Goal: Find specific page/section: Find specific page/section

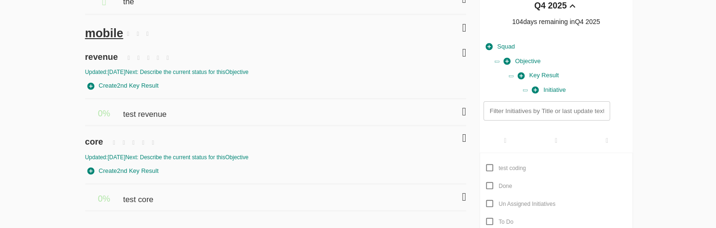
scroll to position [54, 0]
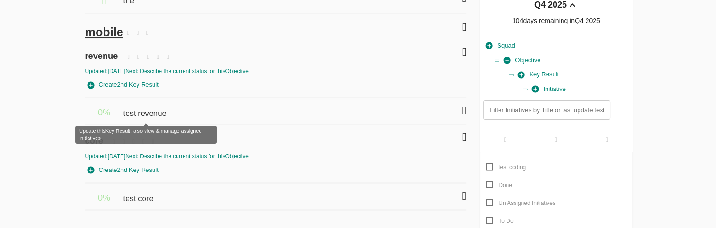
click at [151, 114] on span "test revenue" at bounding box center [146, 108] width 46 height 21
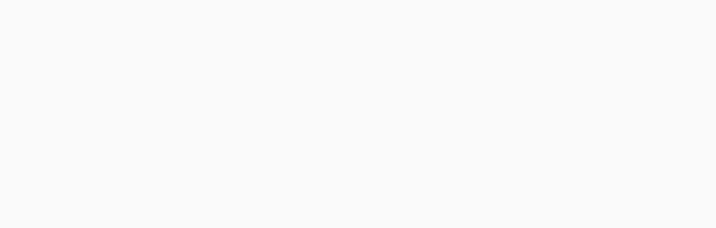
scroll to position [2, 0]
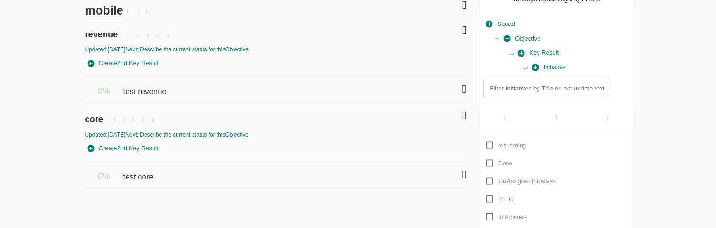
scroll to position [75, 0]
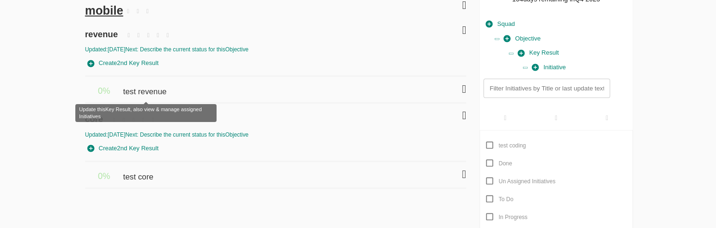
click at [154, 94] on span "test revenue" at bounding box center [146, 87] width 46 height 21
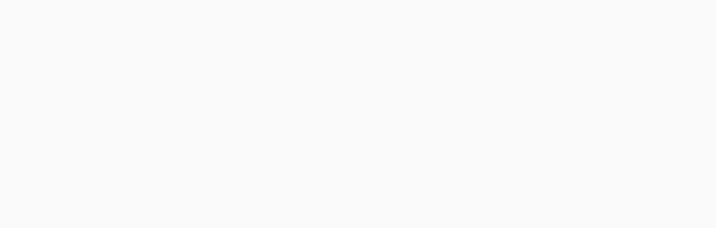
scroll to position [2, 0]
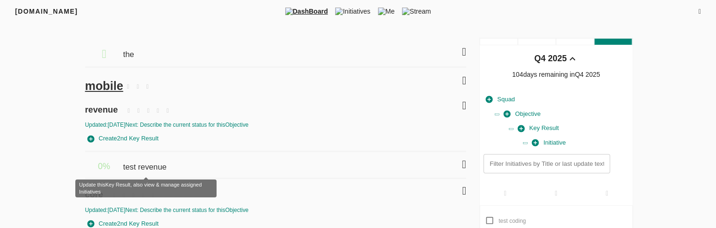
click at [151, 165] on span "test revenue" at bounding box center [146, 162] width 46 height 21
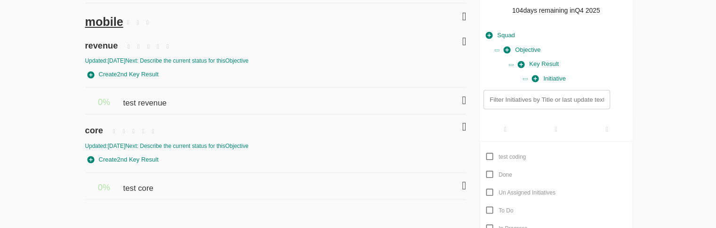
scroll to position [64, 0]
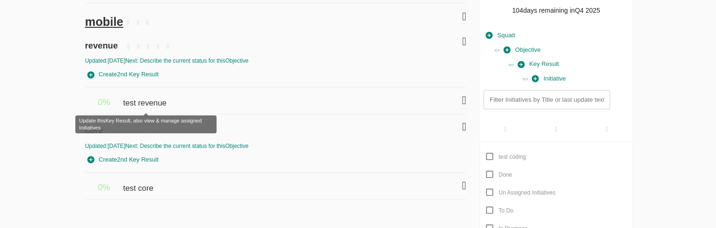
click at [151, 102] on span "test revenue" at bounding box center [146, 98] width 46 height 21
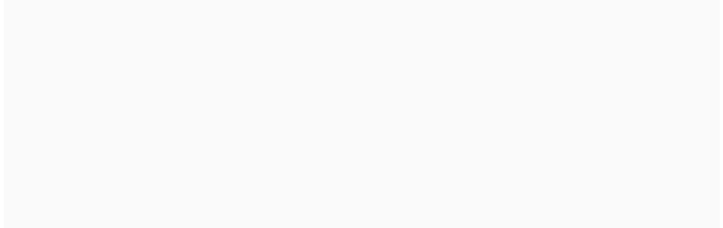
scroll to position [2, 0]
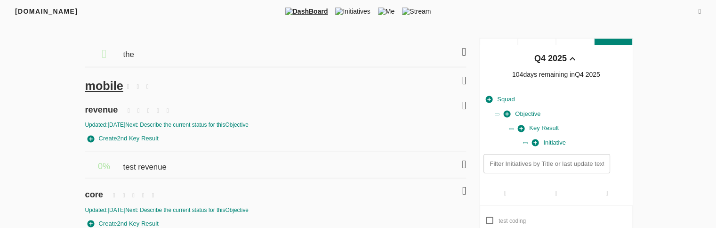
scroll to position [37, 0]
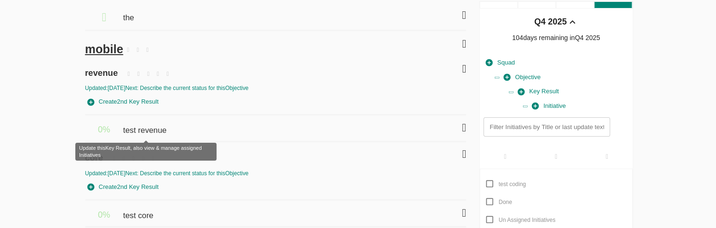
click at [152, 130] on span "test revenue" at bounding box center [146, 125] width 46 height 21
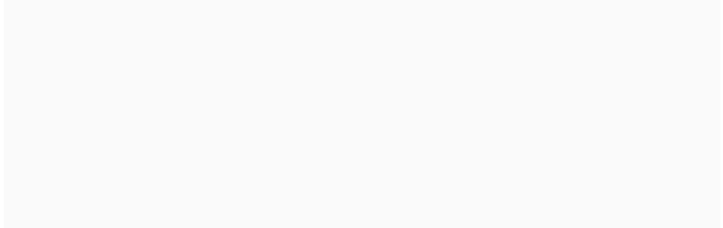
scroll to position [2, 0]
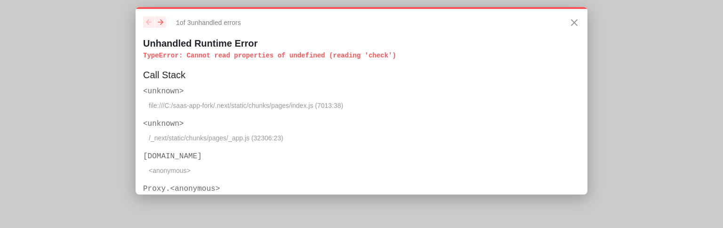
click at [386, 10] on div "1 of 3 unhandled error s Unhandled Runtime Error TypeError : Cannot read proper…" at bounding box center [362, 100] width 452 height 187
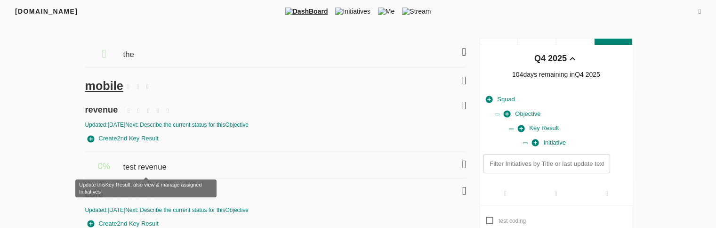
click at [149, 166] on span "test revenue" at bounding box center [146, 162] width 46 height 21
checkbox input "true"
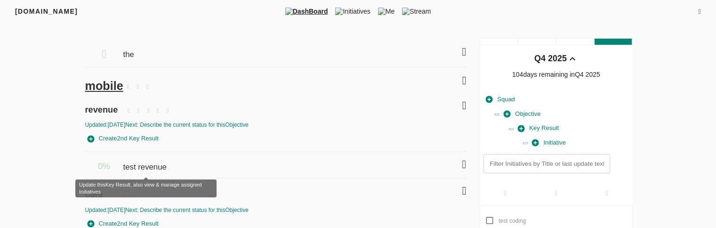
checkbox input "true"
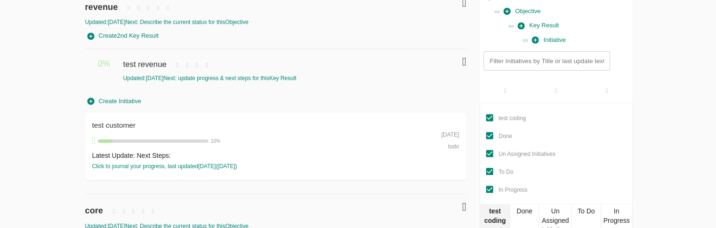
scroll to position [104, 0]
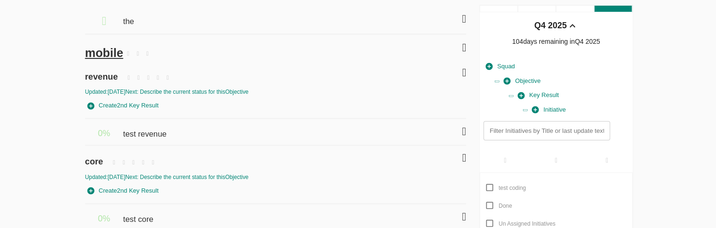
scroll to position [36, 0]
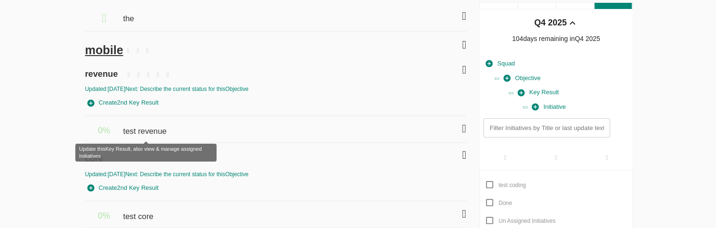
click at [144, 134] on span "test revenue" at bounding box center [146, 126] width 46 height 21
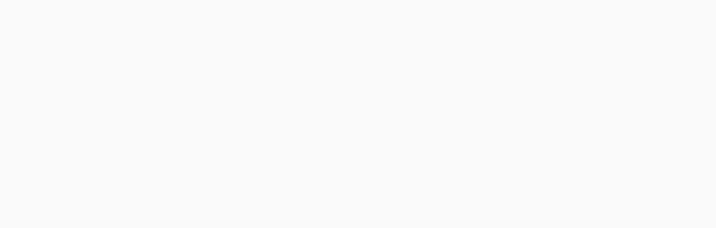
scroll to position [2, 0]
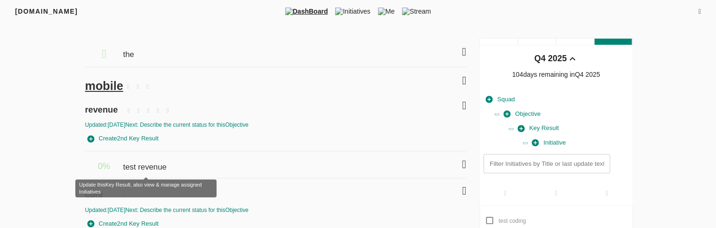
click at [144, 162] on span "test revenue" at bounding box center [146, 162] width 46 height 21
click at [137, 170] on span "test revenue" at bounding box center [146, 162] width 46 height 21
click at [143, 165] on span "test revenue" at bounding box center [146, 162] width 46 height 21
click at [160, 169] on span "test revenue" at bounding box center [146, 162] width 46 height 21
click at [151, 165] on span "test revenue" at bounding box center [146, 162] width 46 height 21
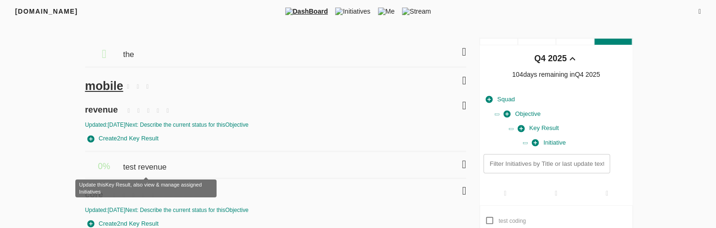
click at [138, 166] on span "test revenue" at bounding box center [146, 162] width 46 height 21
click at [153, 163] on span "test revenue" at bounding box center [146, 162] width 46 height 21
click at [149, 166] on span "test revenue" at bounding box center [146, 162] width 46 height 21
click at [139, 168] on span "test revenue" at bounding box center [146, 162] width 46 height 21
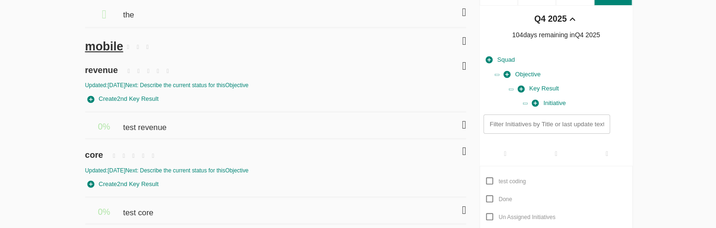
scroll to position [45, 0]
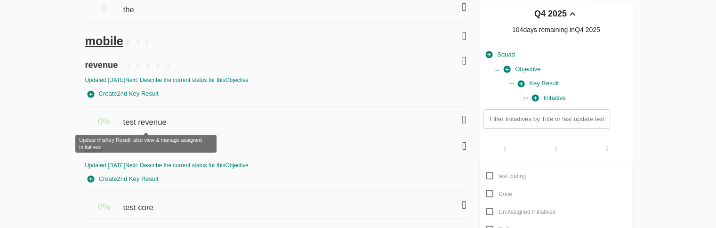
click at [149, 119] on span "test revenue" at bounding box center [146, 117] width 46 height 21
checkbox input "true"
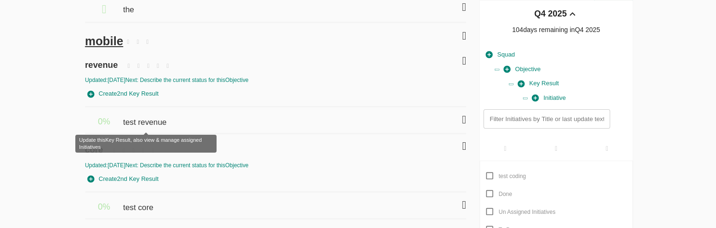
checkbox input "true"
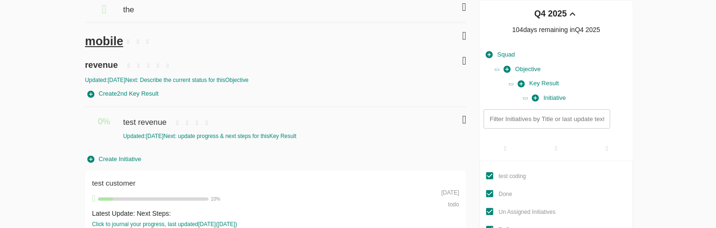
scroll to position [138, 0]
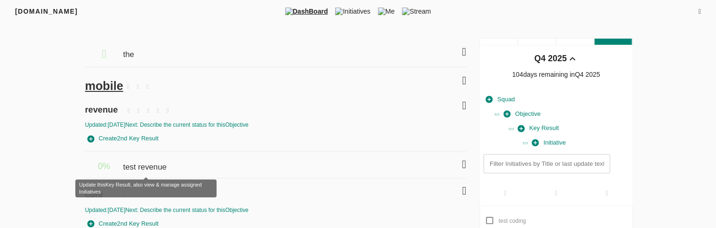
click at [151, 170] on span "test revenue" at bounding box center [146, 162] width 46 height 21
checkbox input "true"
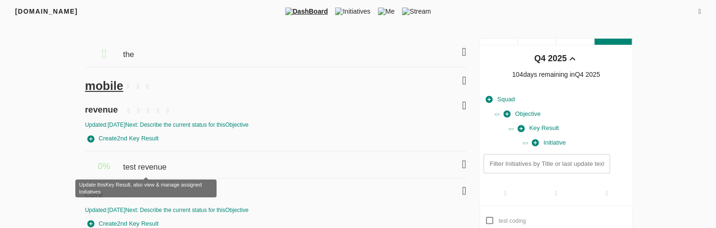
checkbox input "true"
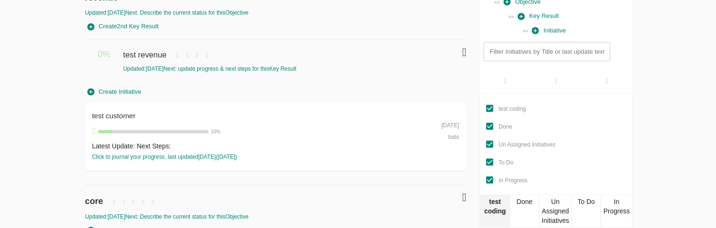
scroll to position [126, 0]
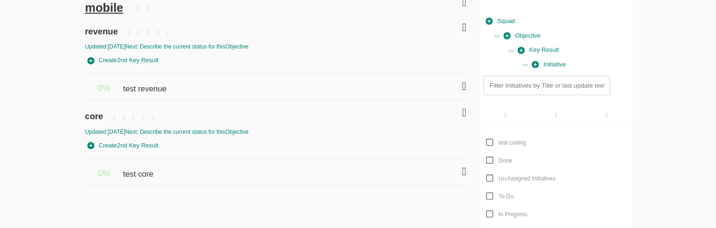
scroll to position [79, 0]
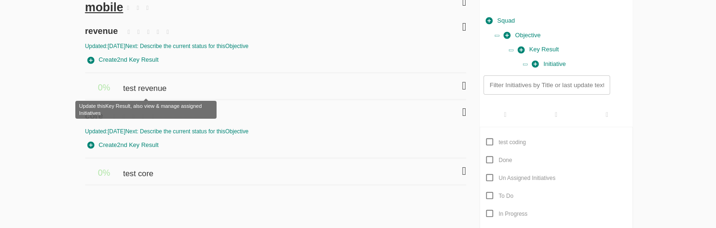
click at [156, 88] on span "test revenue" at bounding box center [146, 83] width 46 height 21
checkbox input "true"
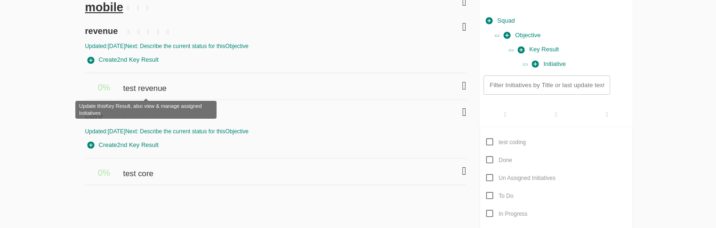
checkbox input "true"
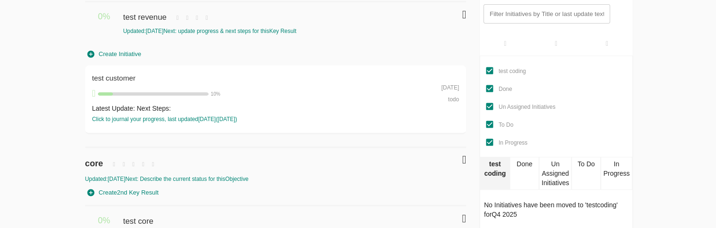
scroll to position [150, 0]
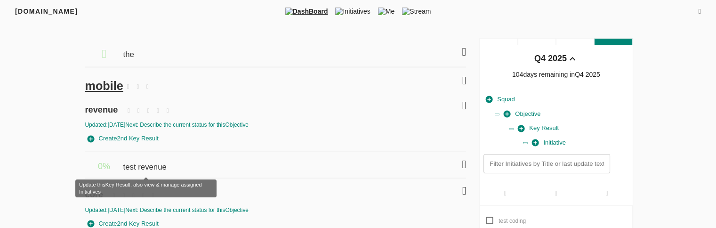
click at [145, 168] on span "test revenue" at bounding box center [146, 162] width 46 height 21
checkbox input "true"
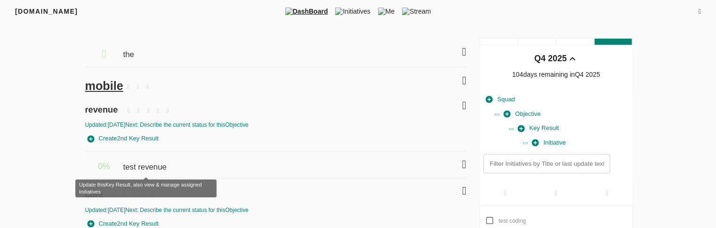
checkbox input "true"
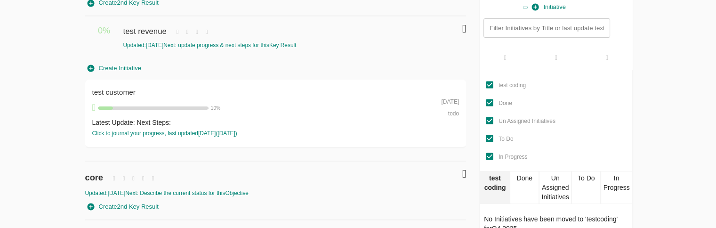
scroll to position [141, 0]
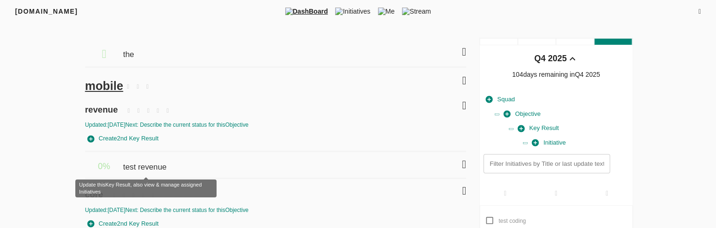
click at [157, 167] on span "test revenue" at bounding box center [146, 162] width 46 height 21
checkbox input "true"
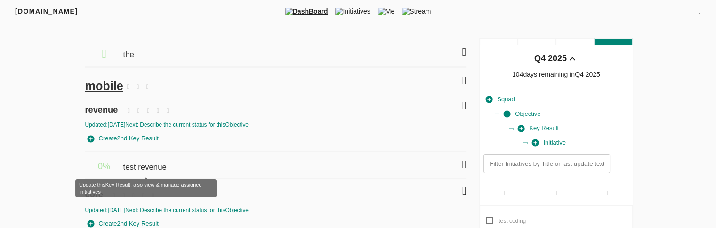
checkbox input "true"
click at [150, 170] on span "test revenue" at bounding box center [146, 162] width 46 height 21
checkbox input "true"
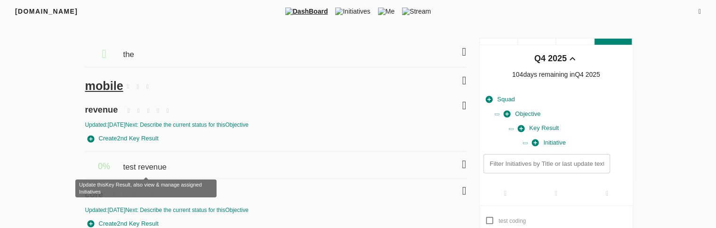
checkbox input "true"
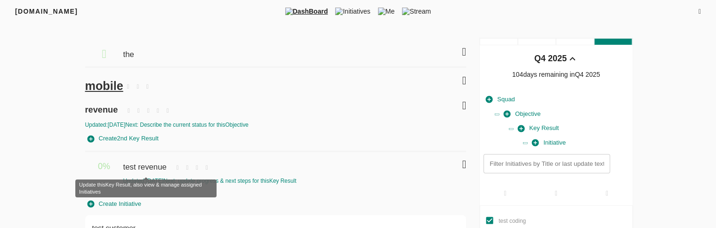
scroll to position [166, 0]
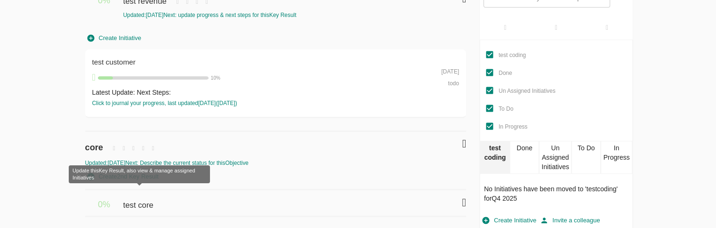
click at [154, 202] on span "test core" at bounding box center [139, 200] width 32 height 21
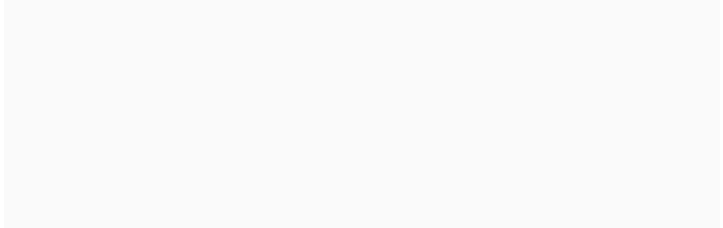
scroll to position [2, 0]
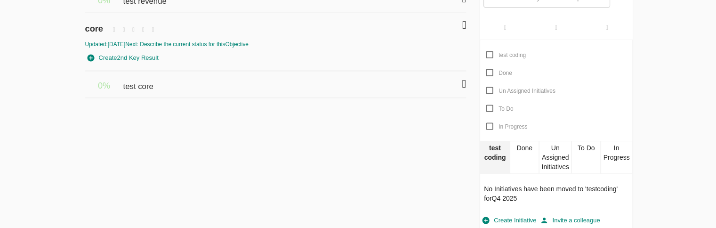
scroll to position [166, 0]
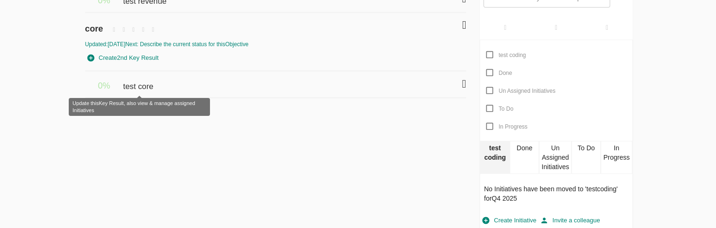
click at [147, 87] on span "test core" at bounding box center [139, 82] width 32 height 21
checkbox input "true"
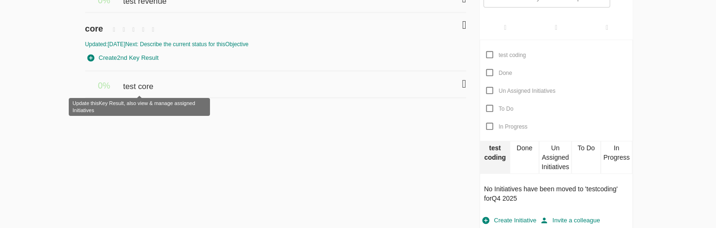
checkbox input "true"
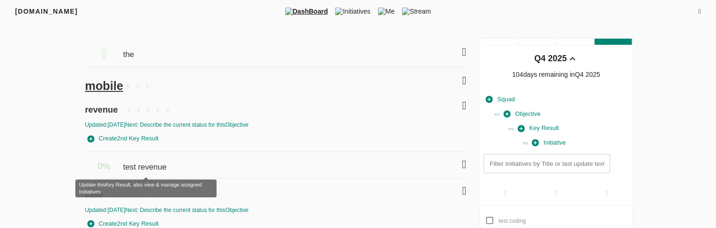
click at [155, 169] on span "test revenue" at bounding box center [146, 162] width 46 height 21
checkbox input "true"
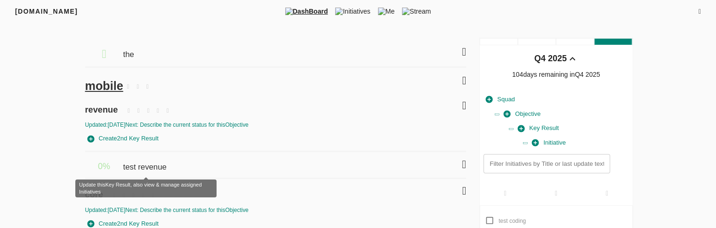
checkbox input "true"
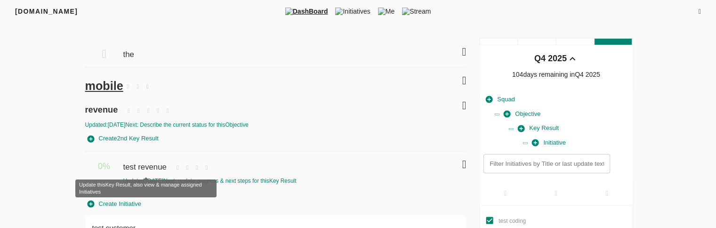
click at [155, 169] on span "test revenue" at bounding box center [146, 162] width 46 height 21
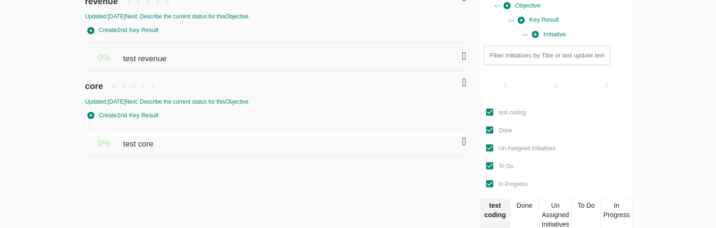
scroll to position [107, 0]
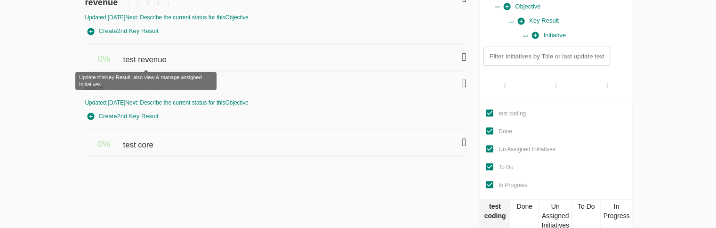
click at [146, 62] on span "test revenue" at bounding box center [146, 55] width 46 height 21
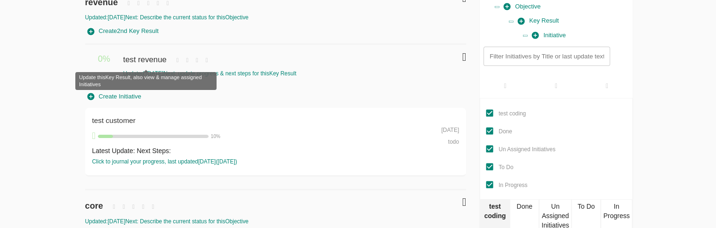
click at [146, 54] on span "test revenue" at bounding box center [146, 55] width 46 height 21
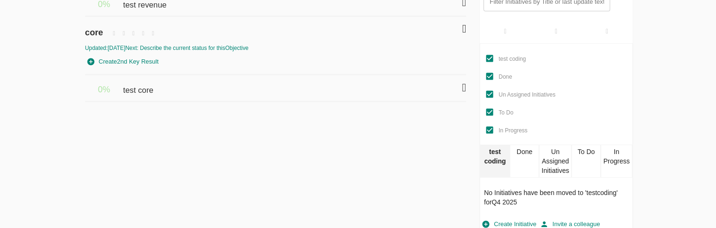
scroll to position [161, 0]
